Goal: Task Accomplishment & Management: Manage account settings

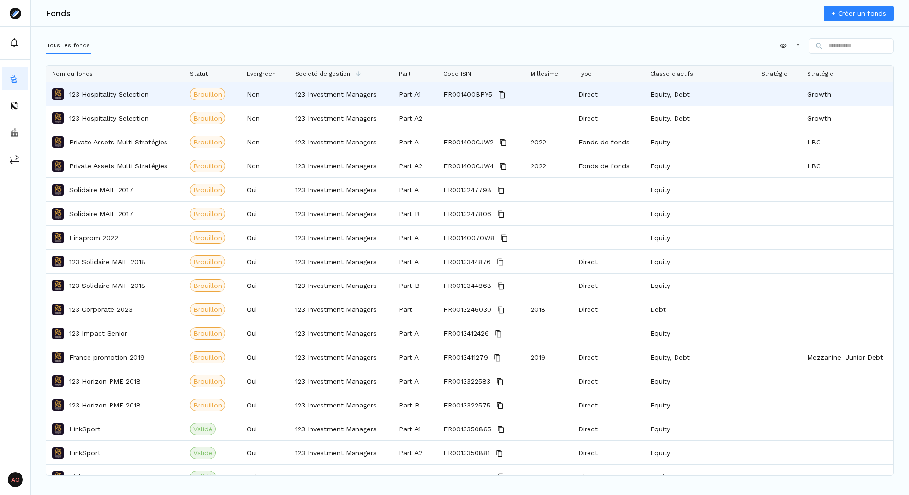
click at [112, 96] on p "123 Hospitality Selection" at bounding box center [108, 95] width 79 height 10
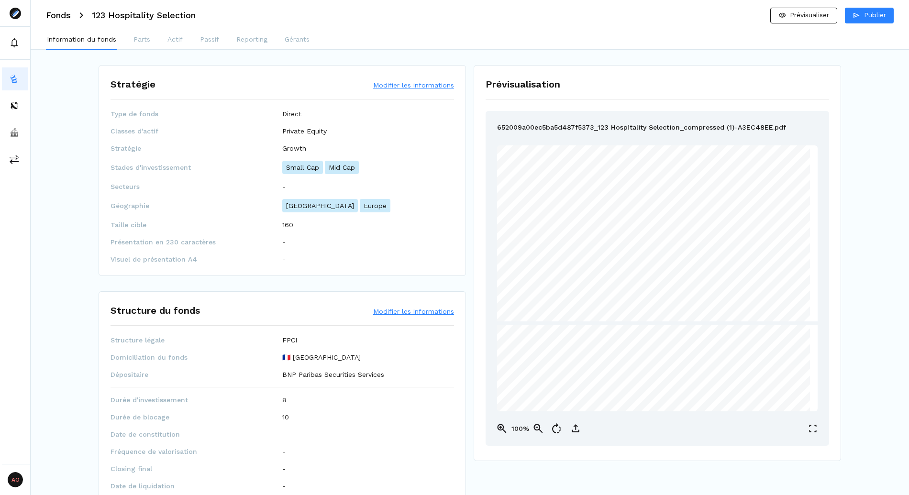
click at [429, 310] on button "Modifier les informations" at bounding box center [413, 312] width 81 height 10
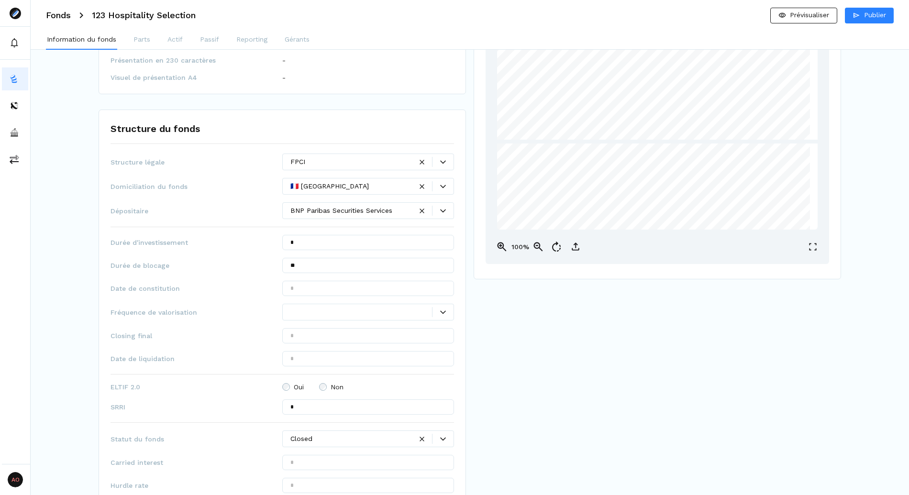
scroll to position [182, 0]
click at [341, 309] on div at bounding box center [362, 312] width 142 height 10
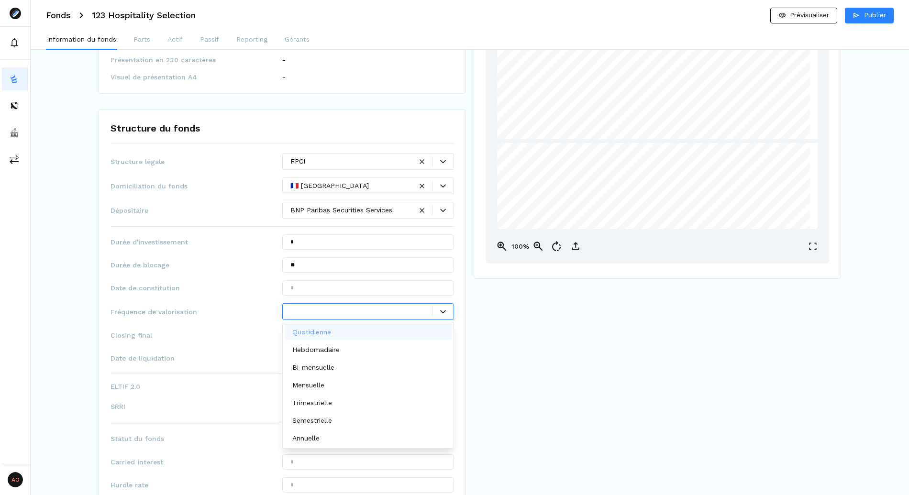
click at [194, 195] on div "Structure légale FPCI Domiciliation du fonds 🇫🇷 [GEOGRAPHIC_DATA] Dépositaire B…" at bounding box center [283, 341] width 344 height 376
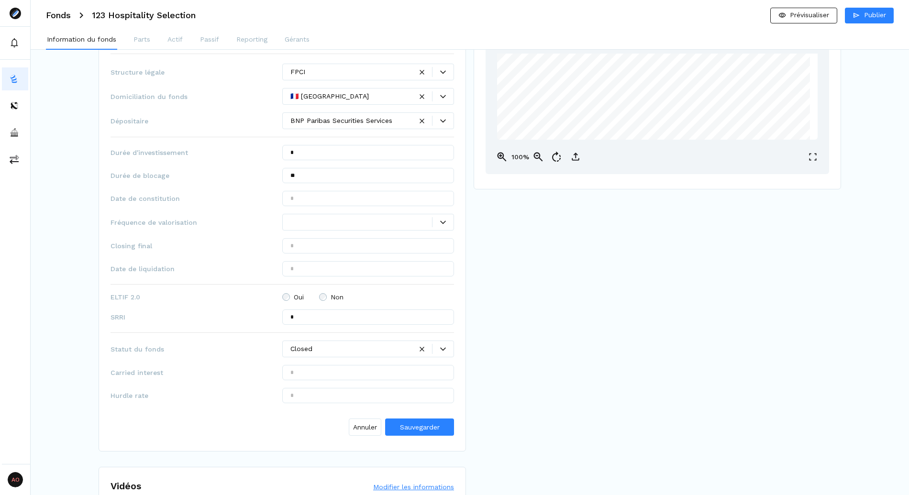
scroll to position [278, 0]
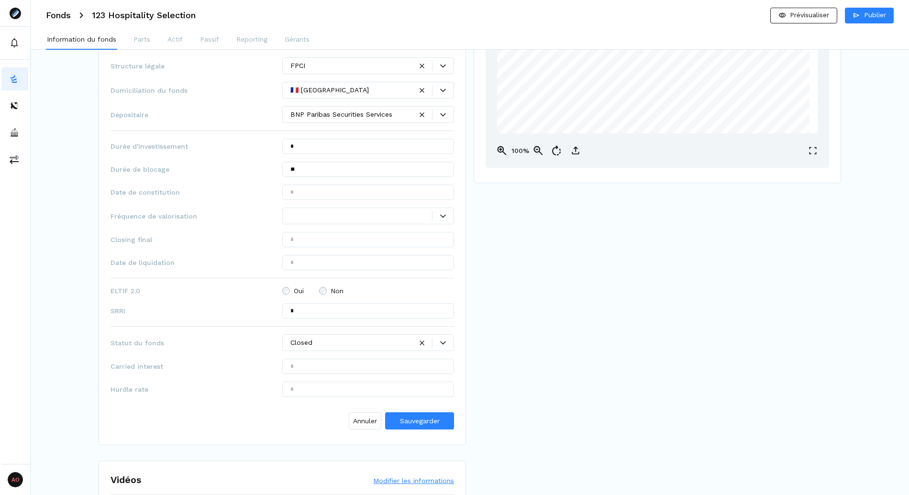
click at [303, 342] on div at bounding box center [352, 343] width 122 height 10
click at [127, 37] on div "Information du fonds Parts Actif Passif Reporting Gérants" at bounding box center [470, 40] width 879 height 19
click at [155, 38] on div "Information du fonds Parts Actif Passif Reporting Gérants" at bounding box center [470, 40] width 879 height 19
click at [145, 39] on p "Parts" at bounding box center [142, 39] width 17 height 10
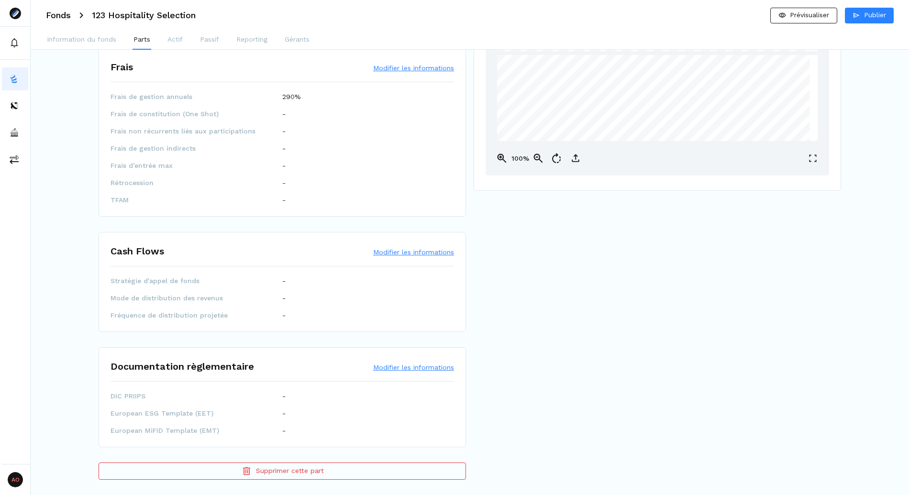
click at [400, 260] on div "Cash Flows Modifier les informations" at bounding box center [283, 255] width 344 height 22
click at [400, 253] on button "Modifier les informations" at bounding box center [413, 252] width 81 height 10
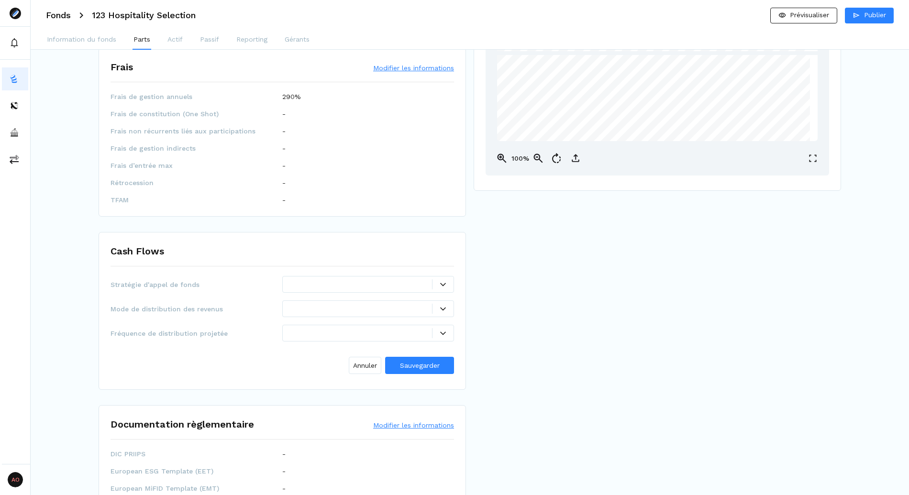
click at [316, 289] on div at bounding box center [362, 285] width 142 height 10
